Goal: Find specific page/section: Find specific page/section

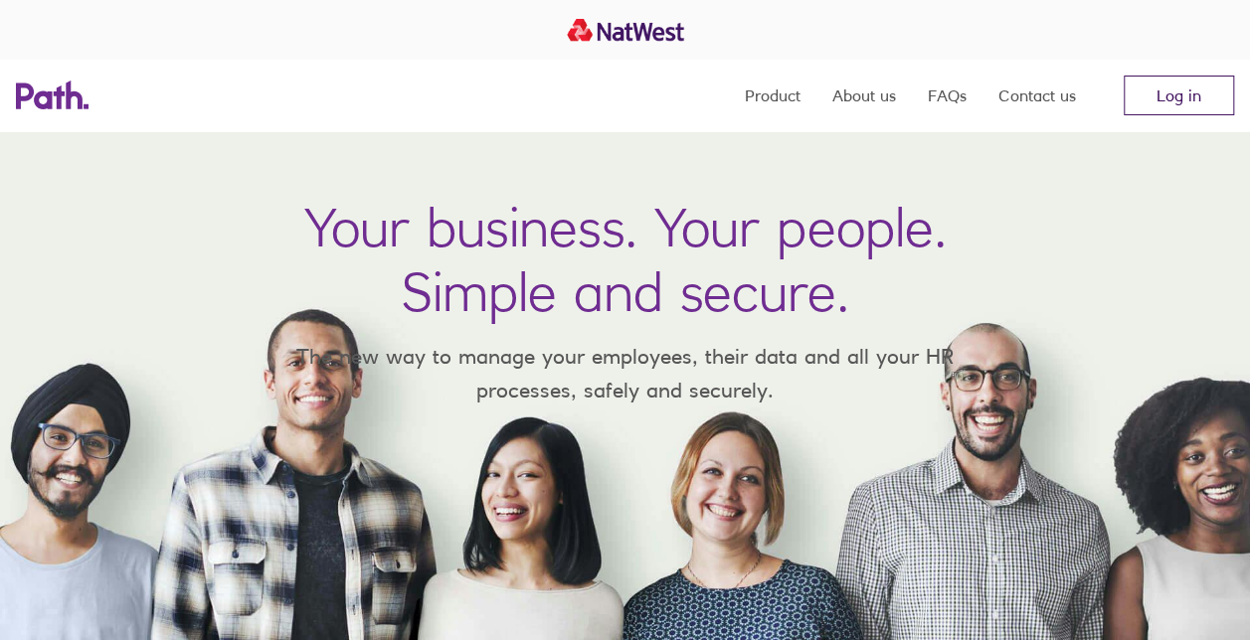
click at [1189, 98] on link "Log in" at bounding box center [1179, 96] width 110 height 40
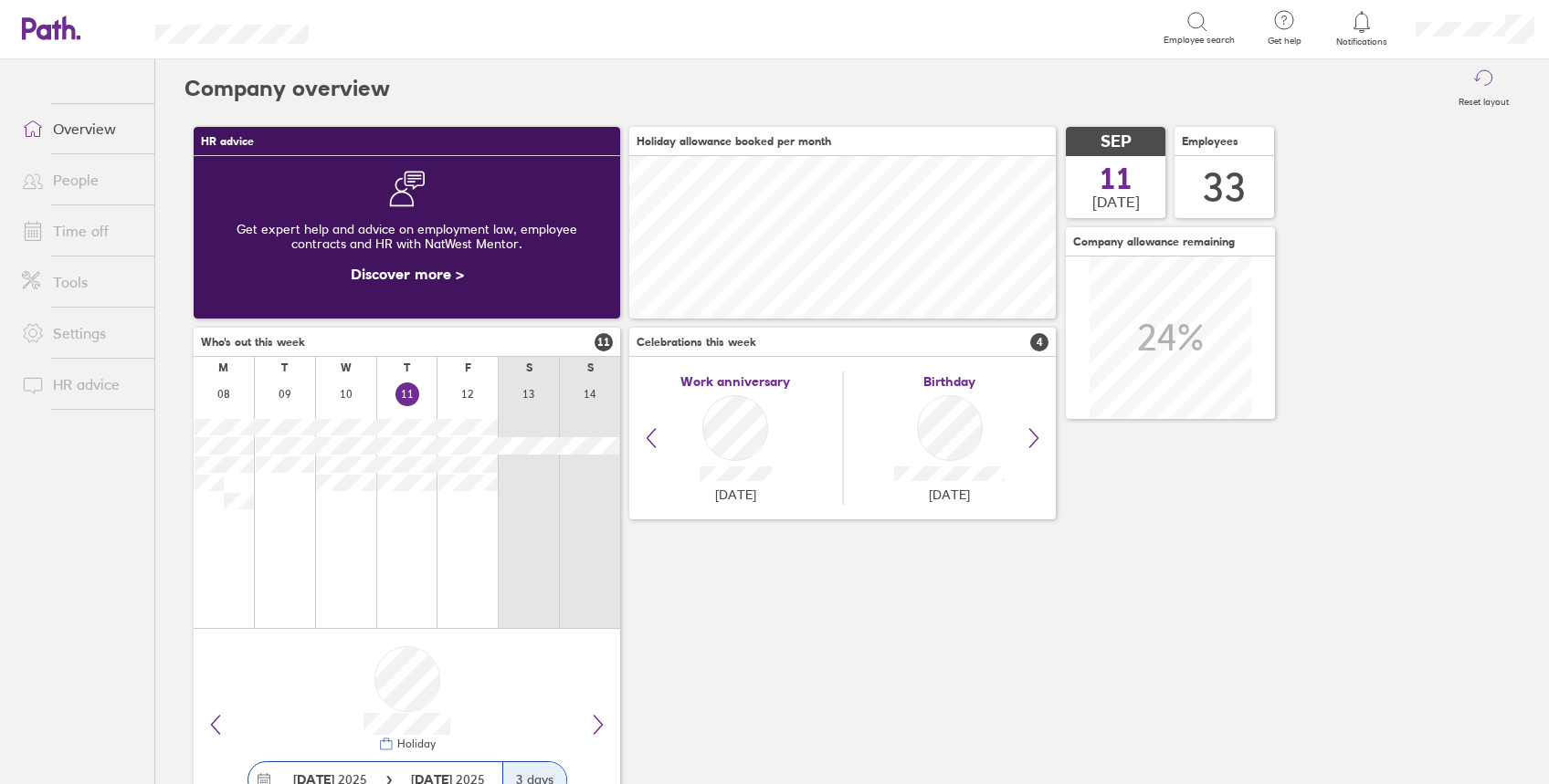
scroll to position [162, 426]
click at [86, 175] on link "People" at bounding box center [81, 180] width 147 height 37
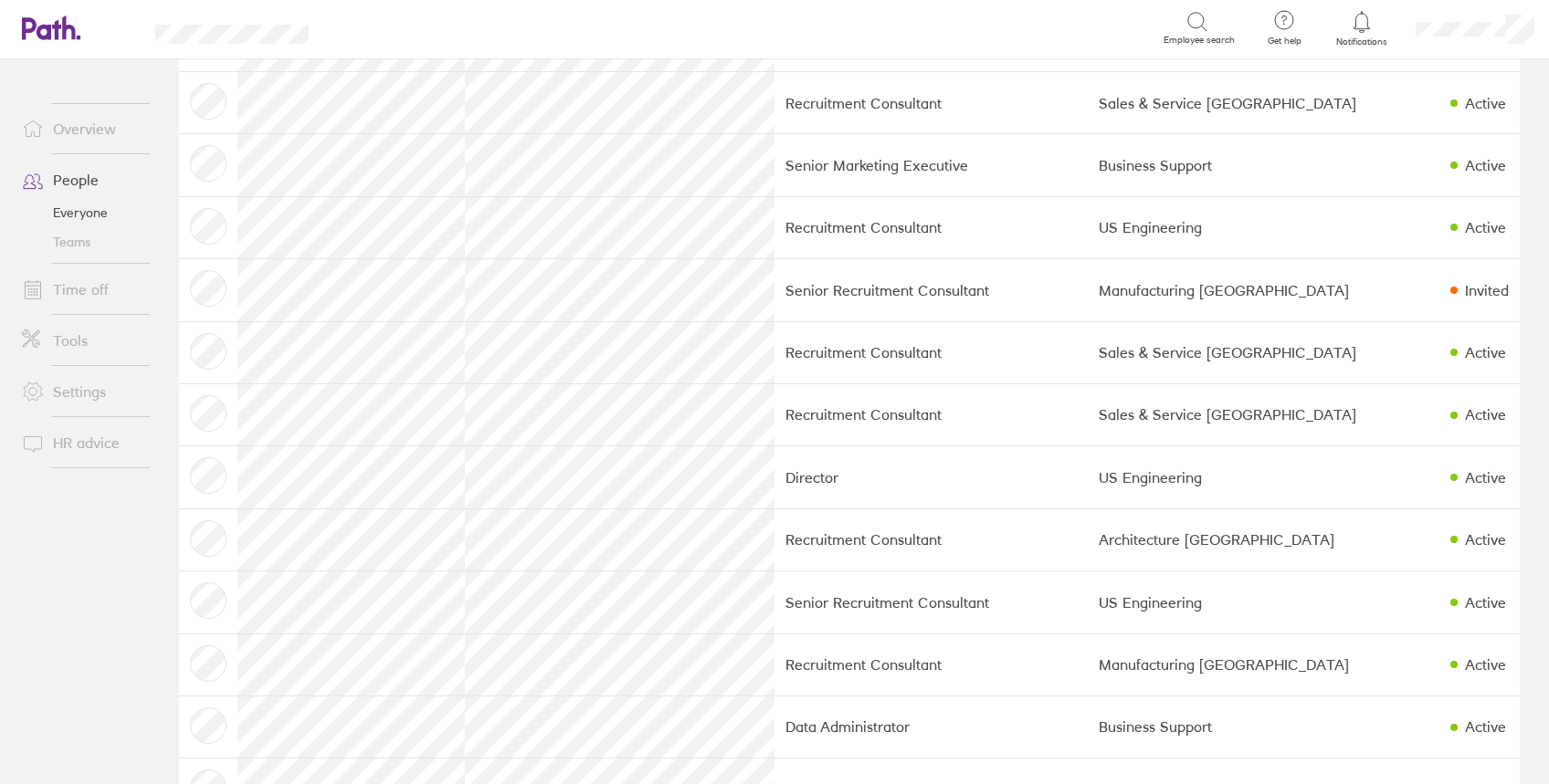
scroll to position [1486, 0]
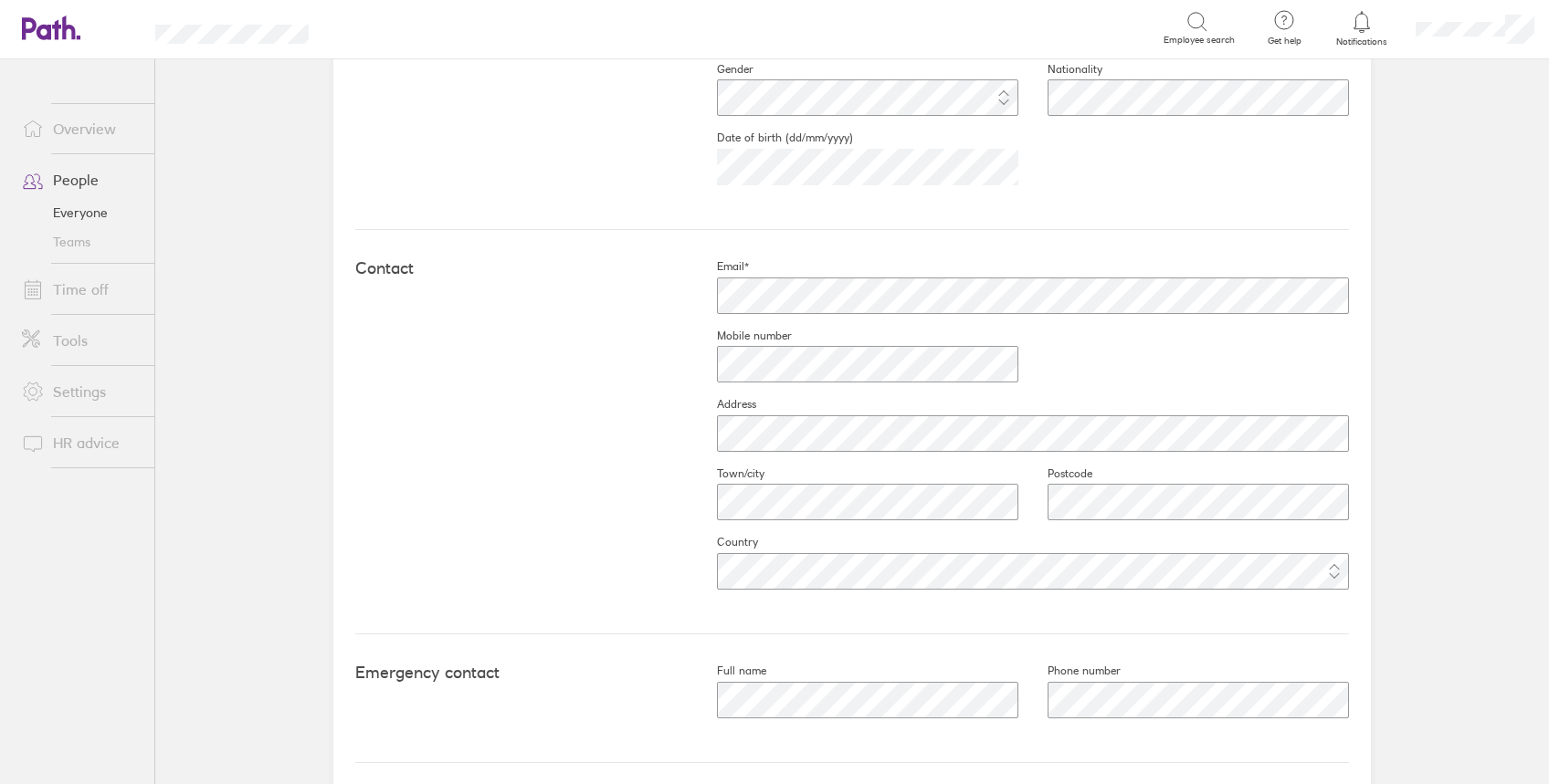
scroll to position [712, 0]
